Goal: Find specific page/section: Find specific page/section

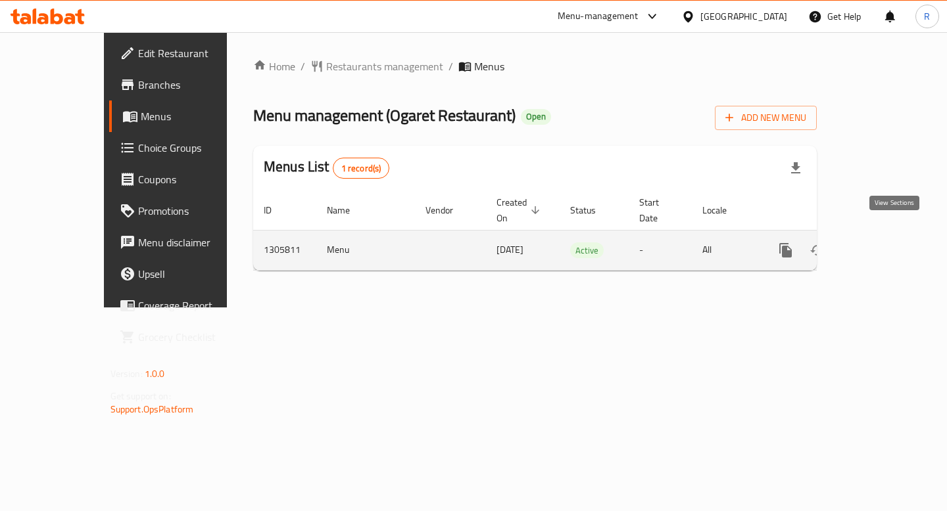
click at [896, 235] on link "enhanced table" at bounding box center [880, 251] width 32 height 32
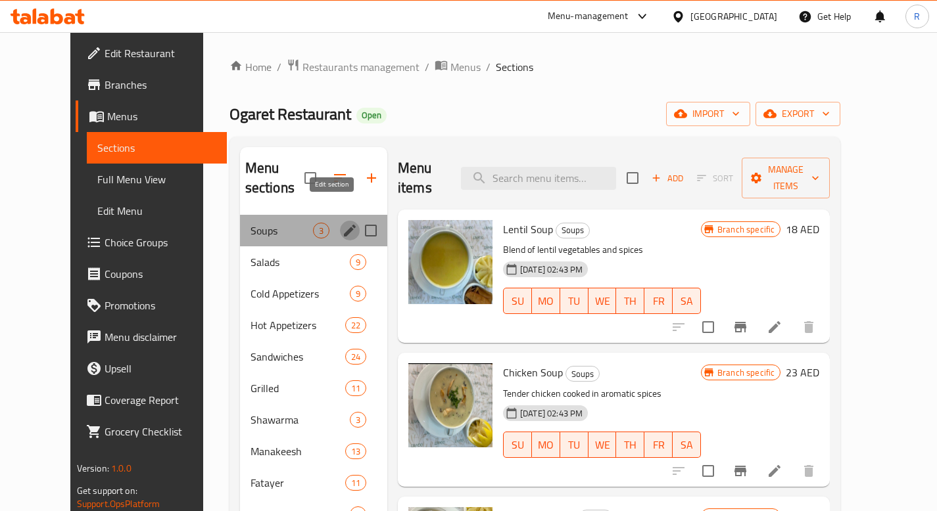
click at [342, 223] on icon "edit" at bounding box center [350, 231] width 16 height 16
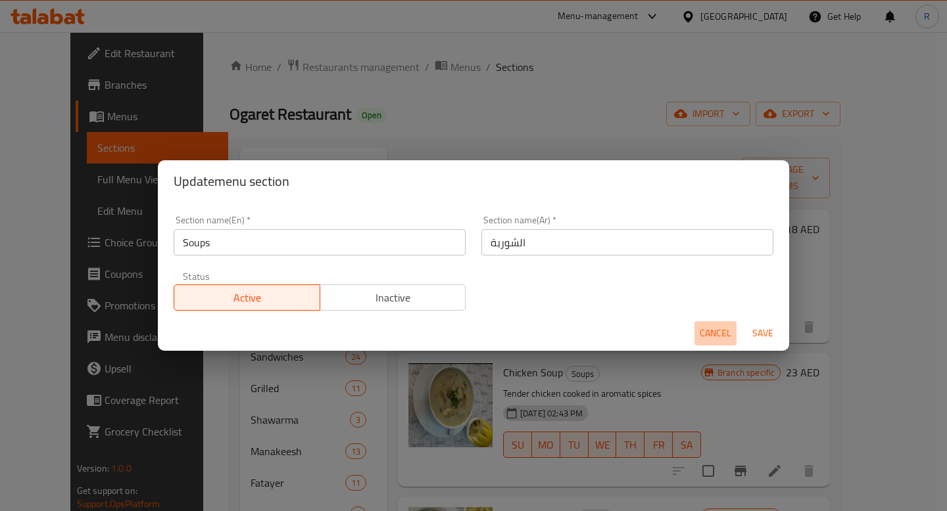
click at [722, 331] on span "Cancel" at bounding box center [715, 333] width 32 height 16
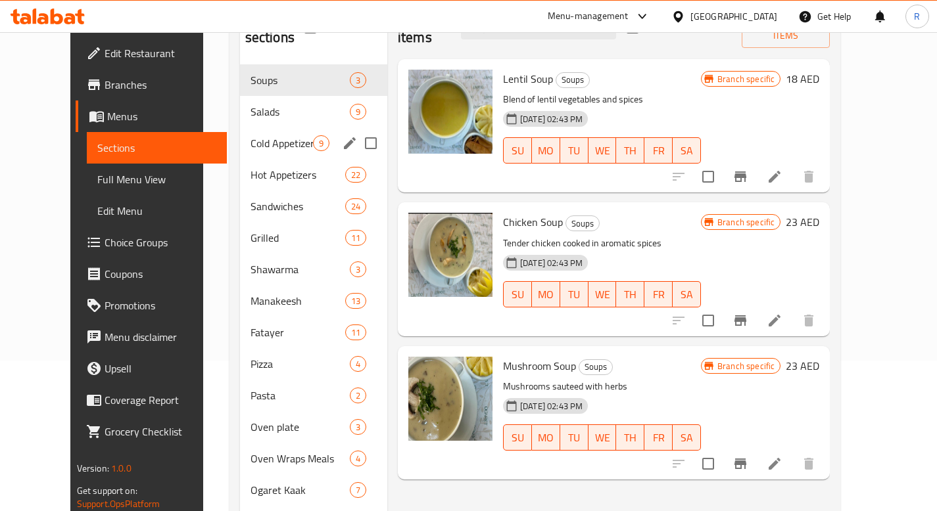
scroll to position [101, 0]
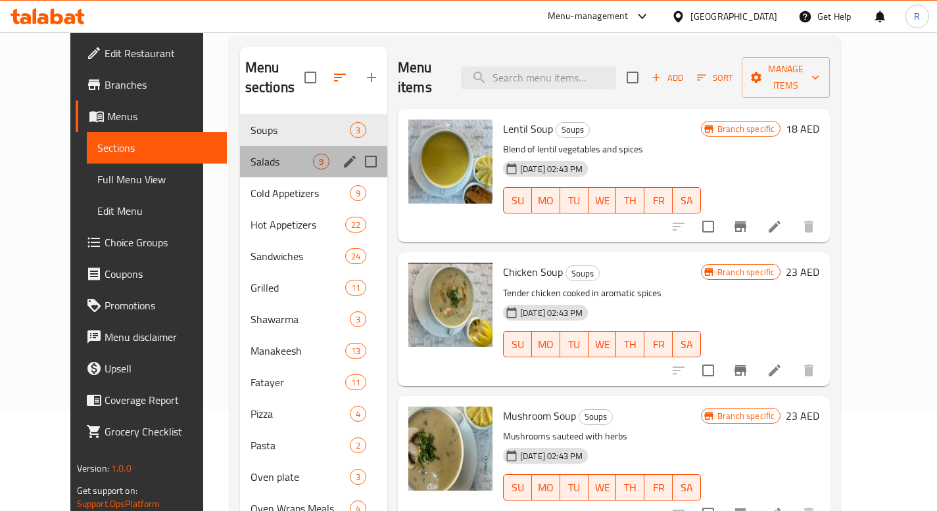
click at [240, 150] on div "Salads 9" at bounding box center [313, 162] width 147 height 32
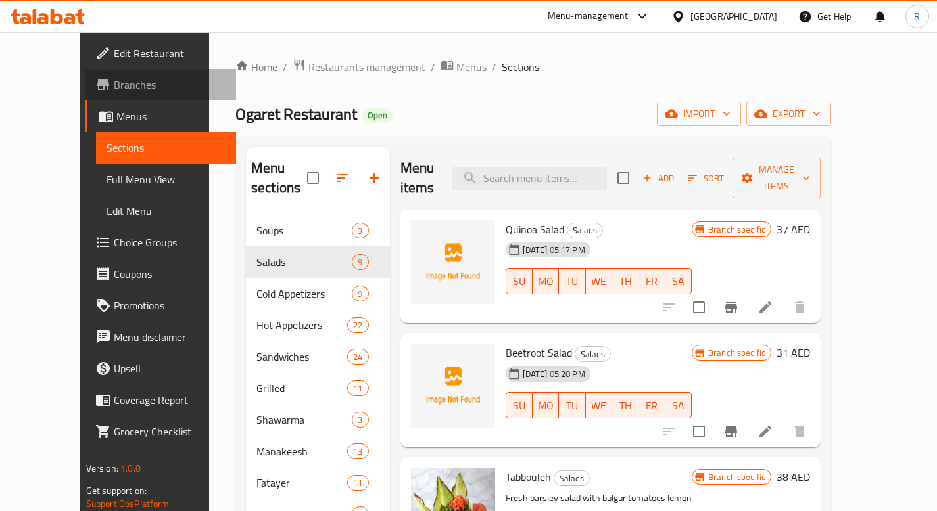
click at [114, 83] on span "Branches" at bounding box center [170, 85] width 112 height 16
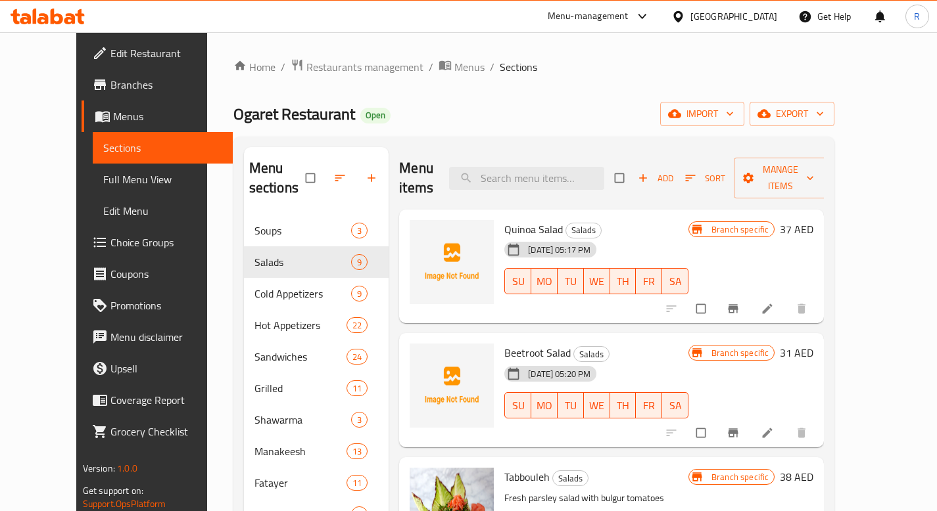
click at [110, 89] on span "Branches" at bounding box center [166, 85] width 112 height 16
